Goal: Task Accomplishment & Management: Manage account settings

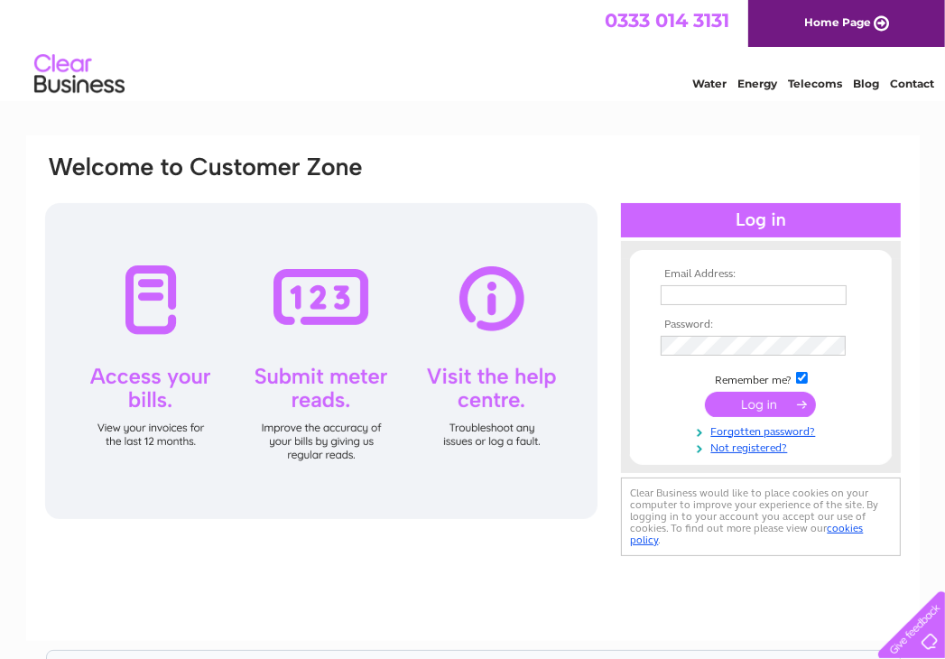
type input "[EMAIL_ADDRESS][DOMAIN_NAME]"
click at [744, 398] on input "submit" at bounding box center [760, 404] width 111 height 25
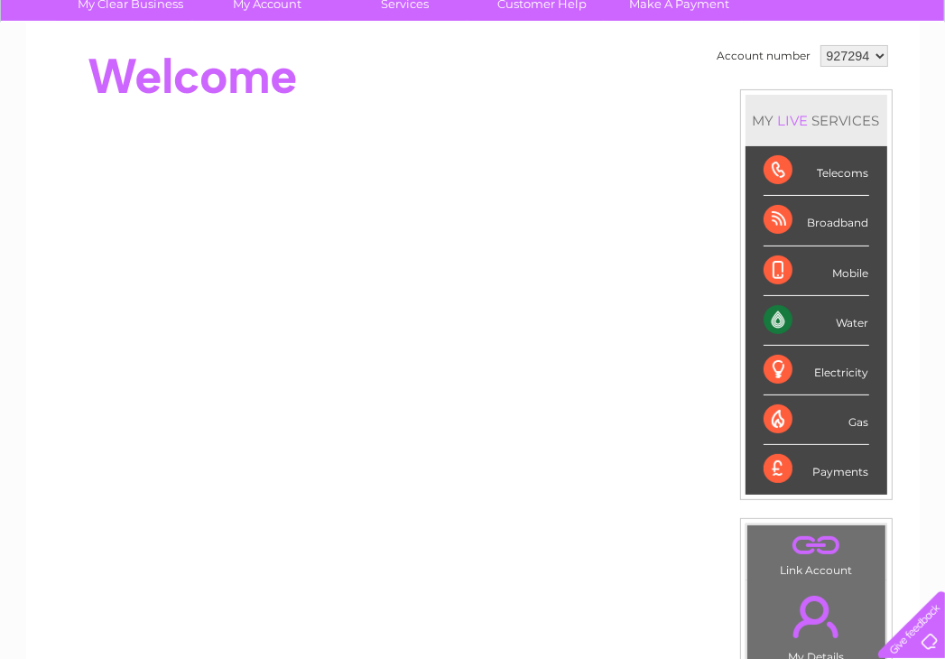
scroll to position [181, 0]
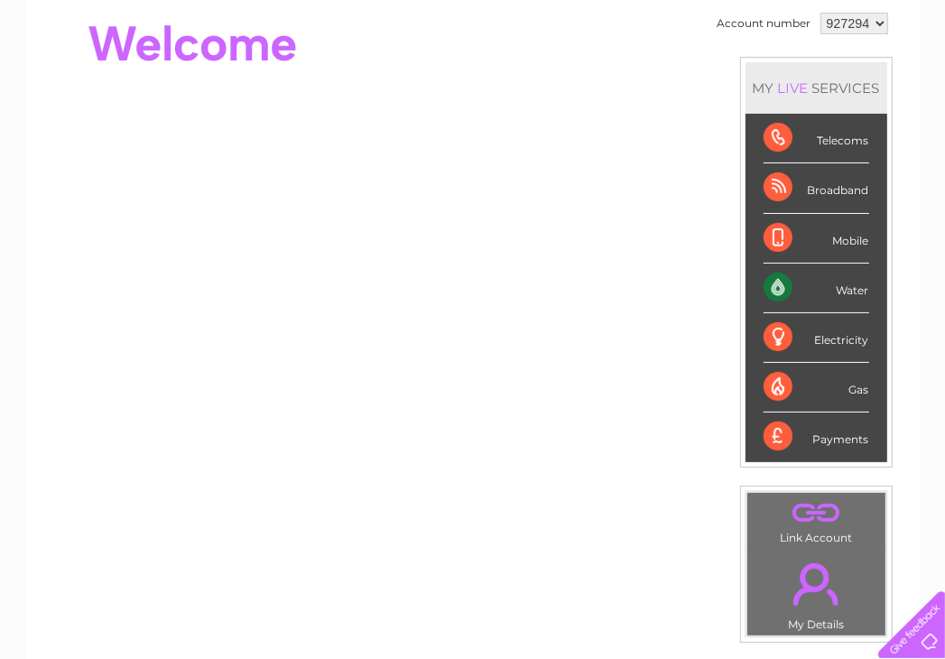
click at [813, 275] on div "Water" at bounding box center [817, 289] width 106 height 50
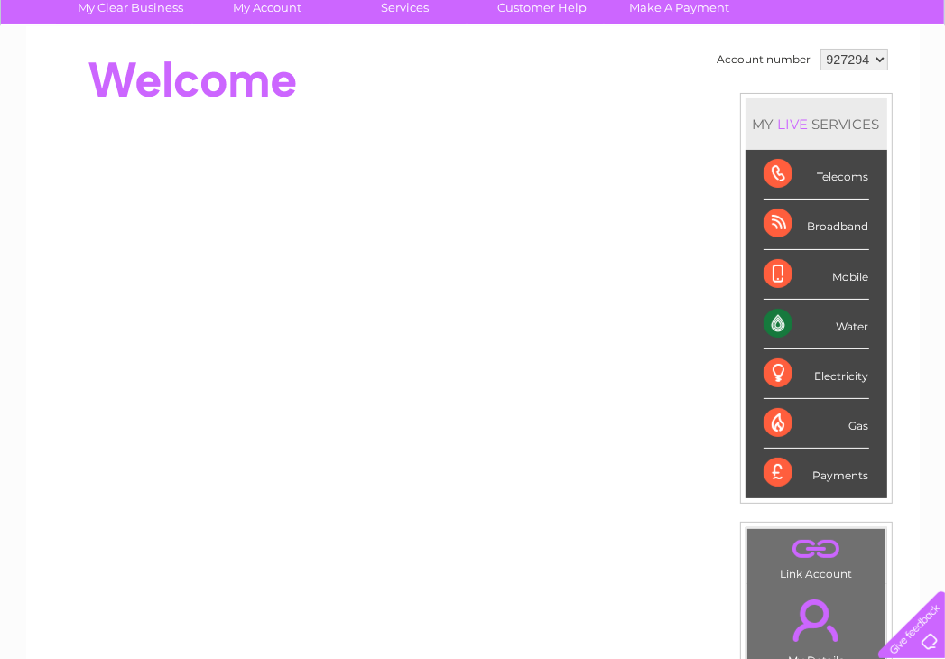
scroll to position [139, 0]
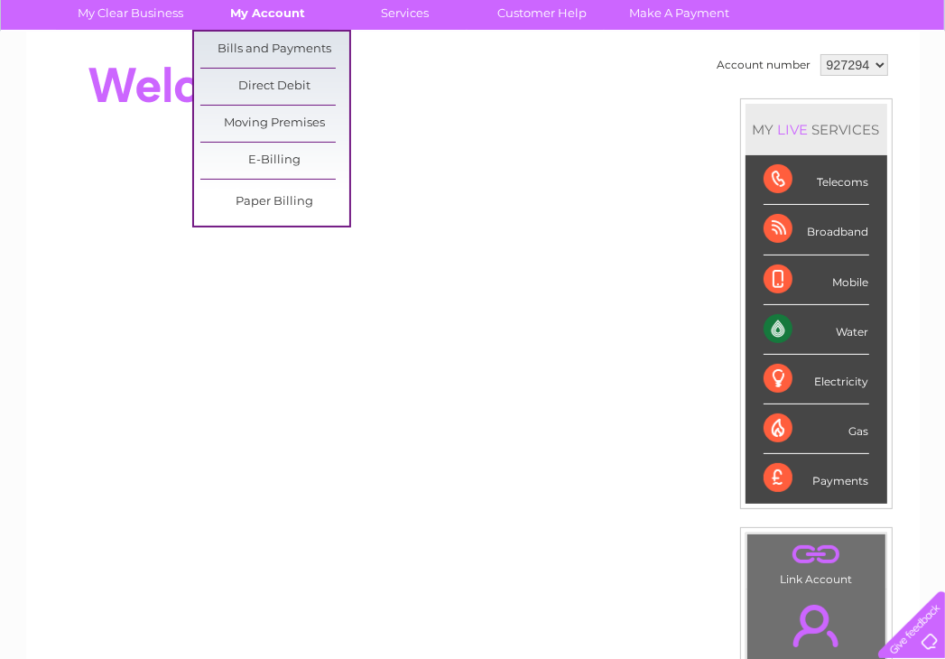
click at [265, 8] on link "My Account" at bounding box center [267, 12] width 149 height 33
click at [224, 49] on link "Bills and Payments" at bounding box center [274, 50] width 149 height 36
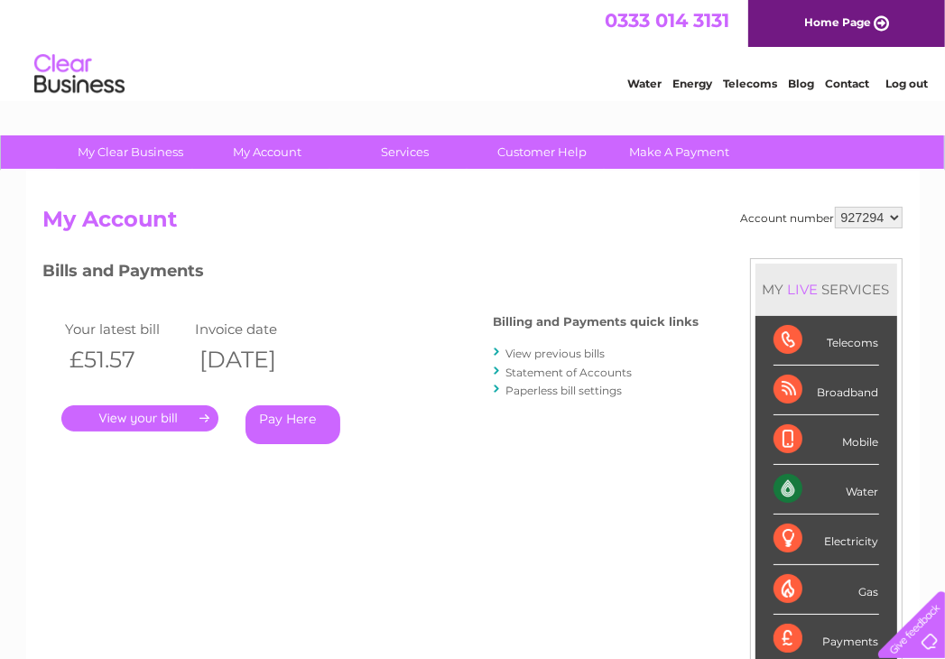
click at [163, 409] on link "." at bounding box center [139, 418] width 157 height 26
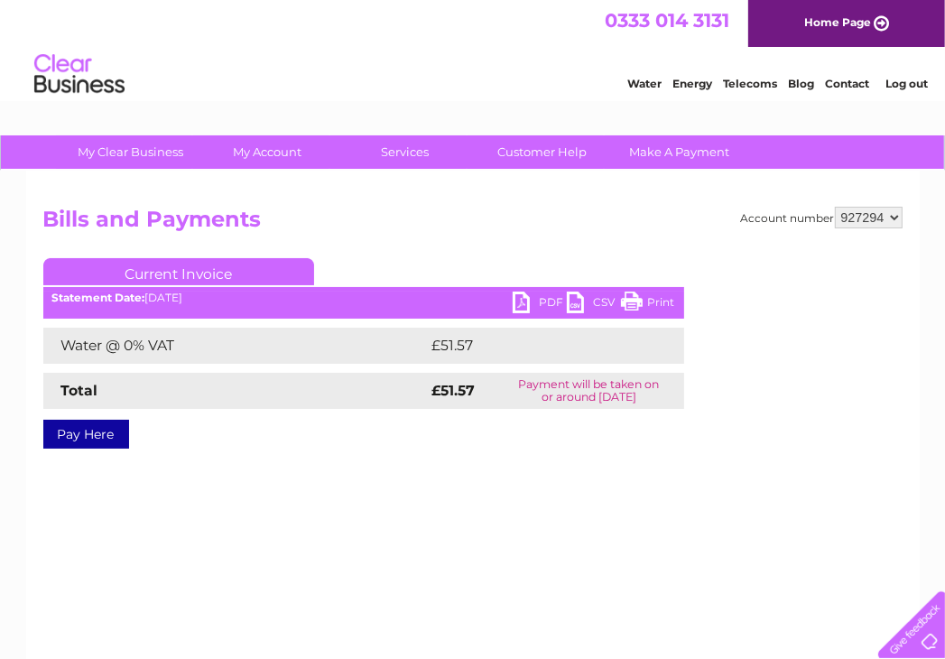
drag, startPoint x: 798, startPoint y: 546, endPoint x: 22, endPoint y: 661, distance: 784.8
